Goal: Task Accomplishment & Management: Use online tool/utility

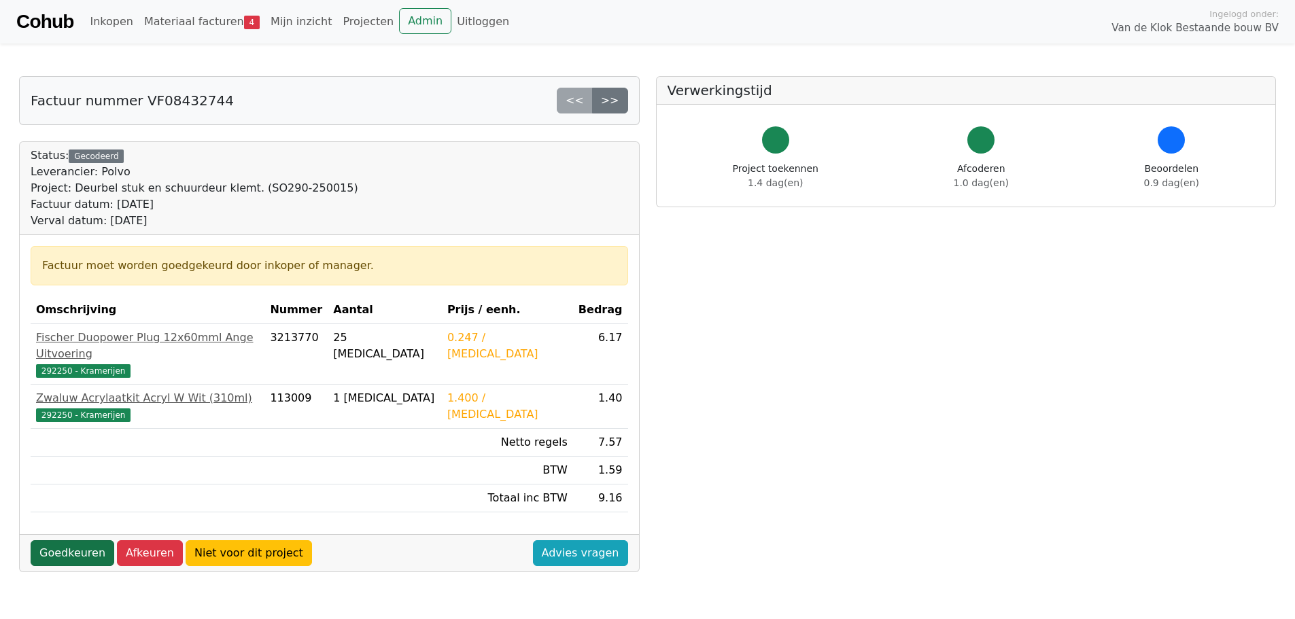
click at [67, 540] on link "Goedkeuren" at bounding box center [73, 553] width 84 height 26
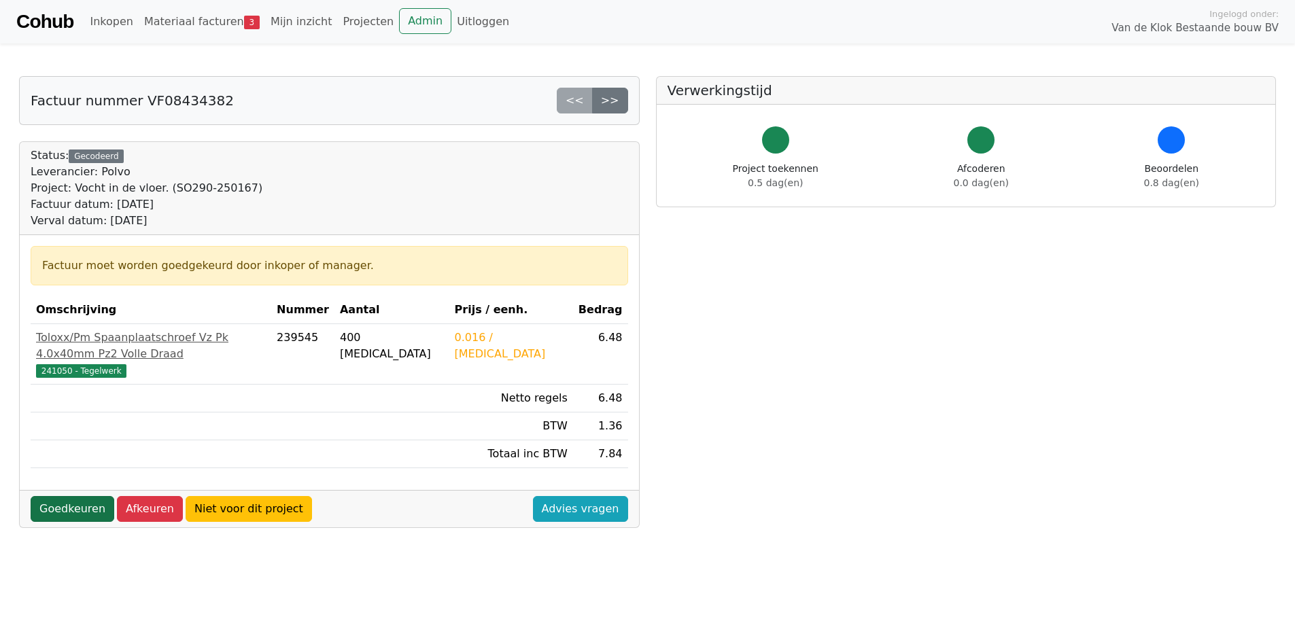
click at [61, 502] on link "Goedkeuren" at bounding box center [73, 509] width 84 height 26
click at [67, 496] on link "Goedkeuren" at bounding box center [73, 509] width 84 height 26
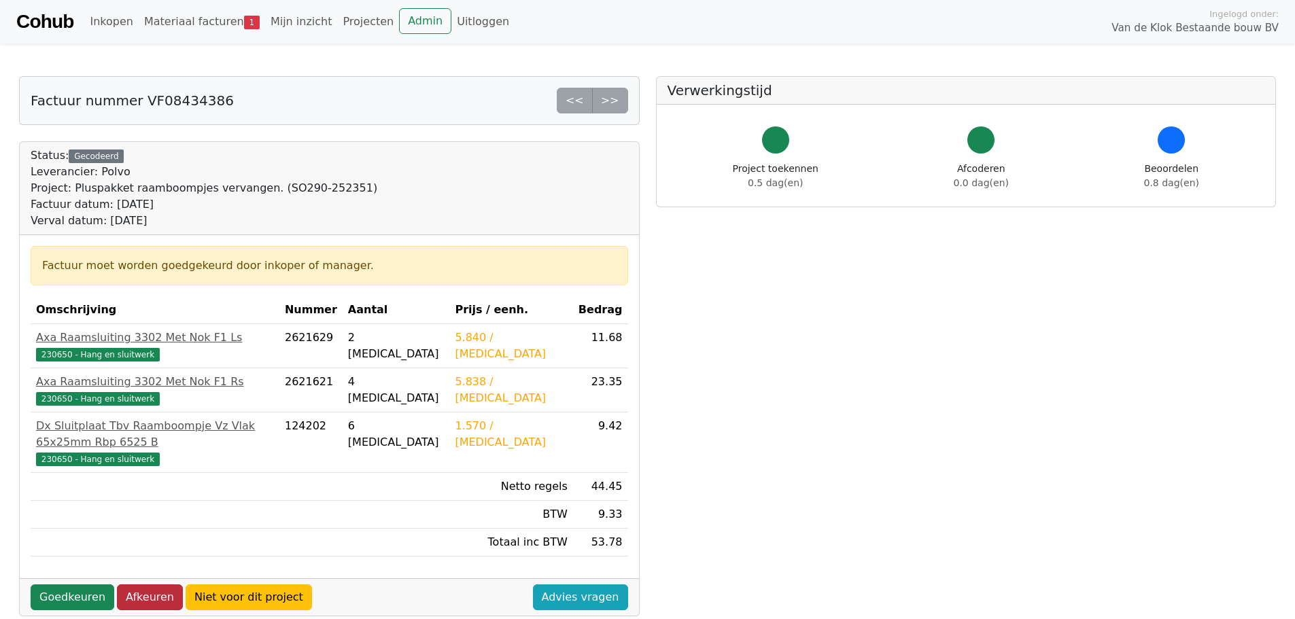
drag, startPoint x: 75, startPoint y: 587, endPoint x: 109, endPoint y: 578, distance: 35.8
click at [75, 587] on link "Goedkeuren" at bounding box center [73, 598] width 84 height 26
